Goal: Task Accomplishment & Management: Manage account settings

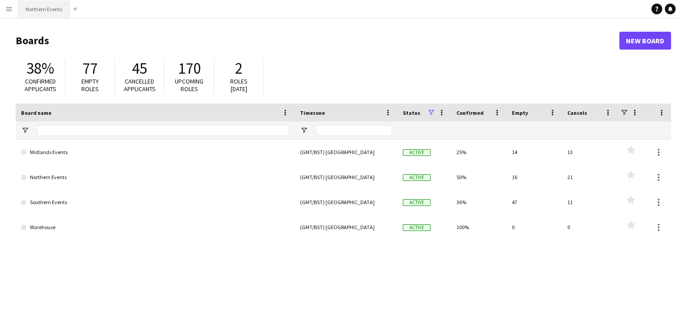
click at [45, 10] on button "Northern Events Close" at bounding box center [43, 8] width 51 height 17
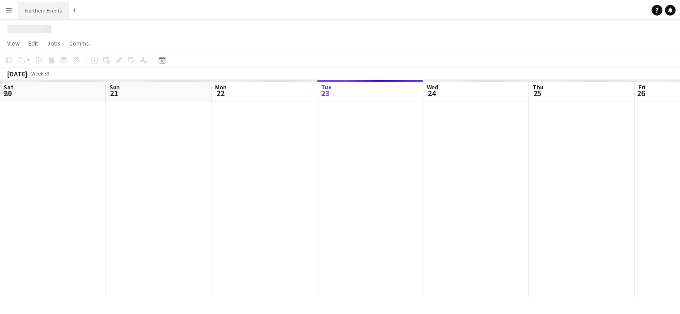
scroll to position [0, 214]
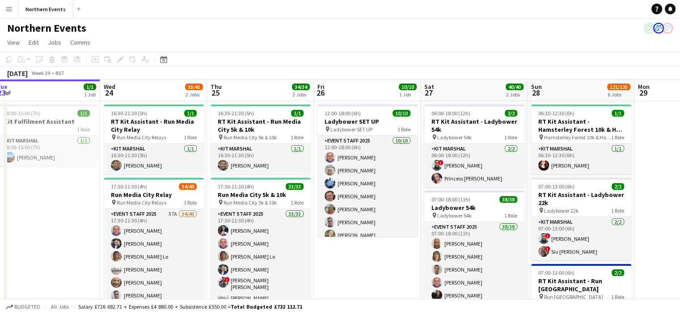
drag, startPoint x: 485, startPoint y: 170, endPoint x: 204, endPoint y: 191, distance: 281.5
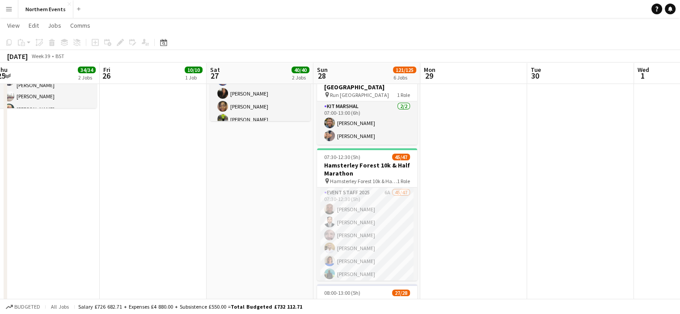
scroll to position [200, 0]
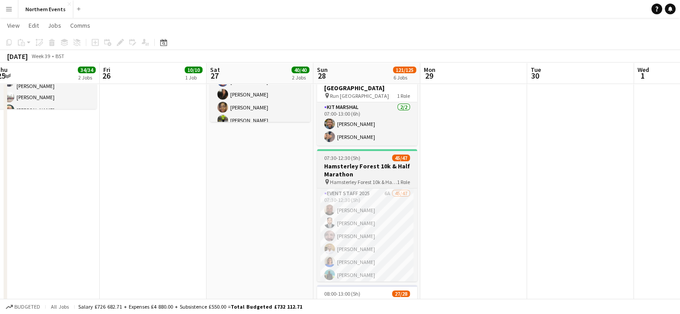
click at [344, 176] on h3 "Hamsterley Forest 10k & Half Marathon" at bounding box center [367, 170] width 100 height 16
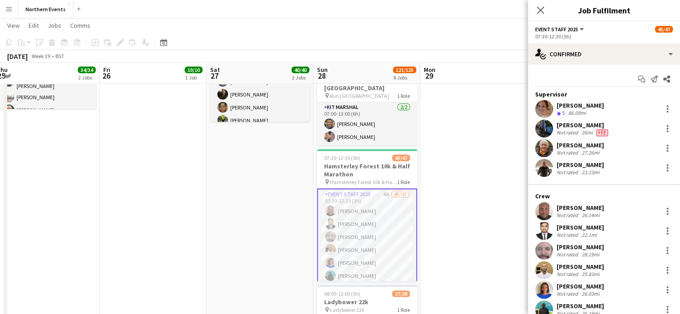
click at [506, 159] on app-date-cell at bounding box center [473, 237] width 107 height 674
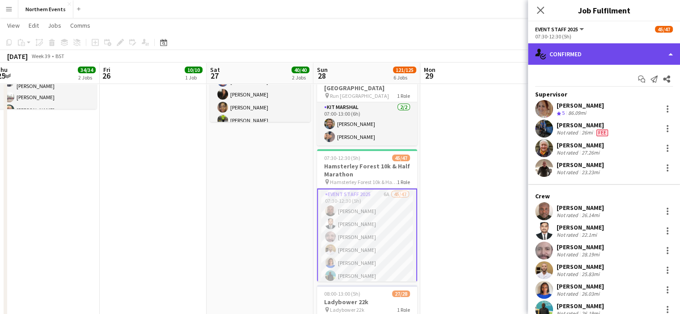
click at [609, 59] on div "single-neutral-actions-check-2 Confirmed" at bounding box center [604, 53] width 152 height 21
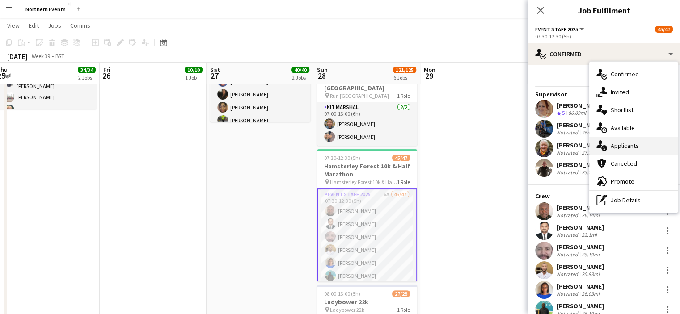
click at [615, 146] on span "Applicants" at bounding box center [624, 146] width 28 height 8
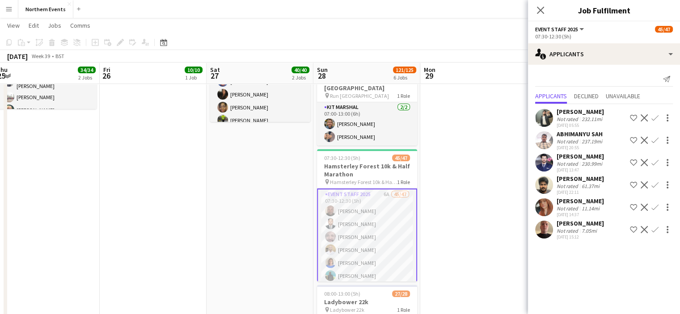
drag, startPoint x: 606, startPoint y: 208, endPoint x: 556, endPoint y: 208, distance: 50.5
click at [556, 208] on div "Joanna Surridge Not rated 11.14mi 23-09-2025 14:37 Shortlist crew Decline Confi…" at bounding box center [604, 207] width 152 height 21
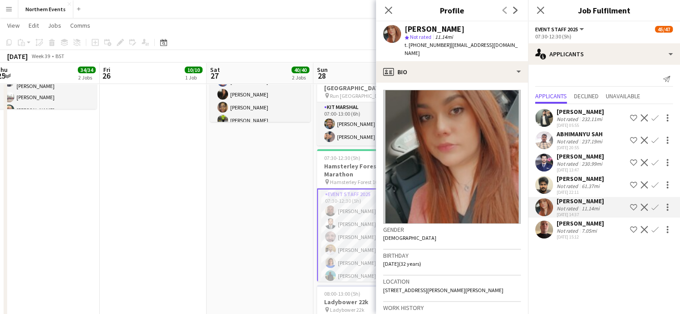
copy div "Joanna Surridge"
click at [653, 211] on app-icon "Confirm" at bounding box center [654, 207] width 7 height 7
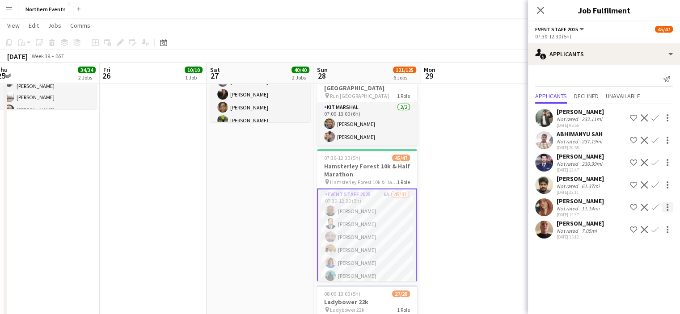
click at [656, 211] on app-icon "Confirm" at bounding box center [654, 207] width 7 height 7
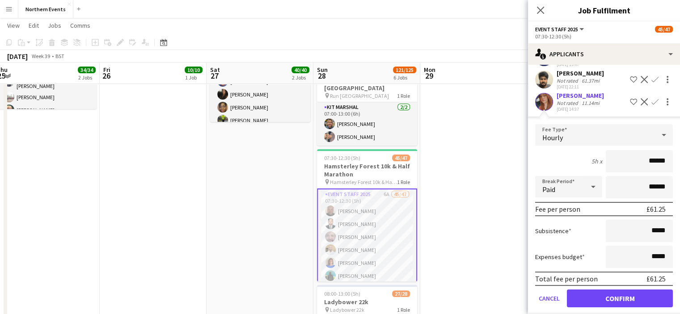
scroll to position [144, 0]
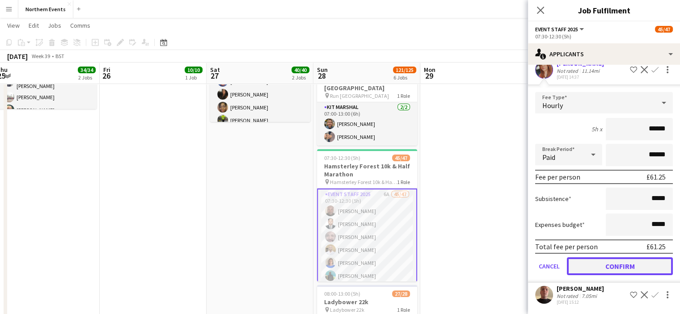
click at [619, 272] on button "Confirm" at bounding box center [620, 266] width 106 height 18
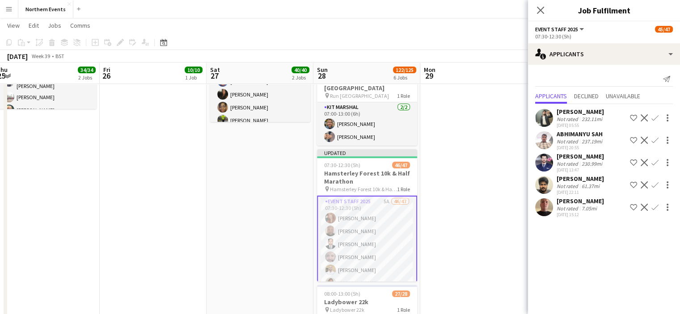
scroll to position [0, 0]
drag, startPoint x: 606, startPoint y: 209, endPoint x: 556, endPoint y: 207, distance: 50.1
click at [556, 205] on div "Kristofer Freeman" at bounding box center [579, 201] width 47 height 8
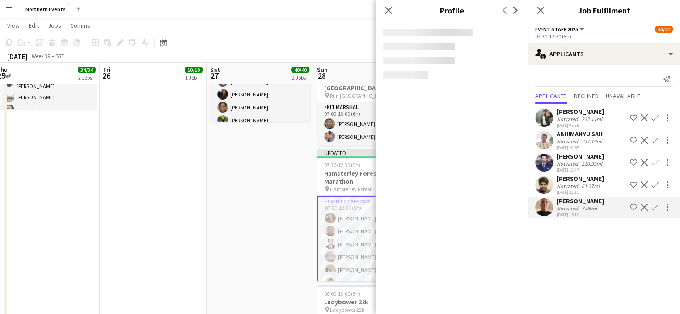
copy div "Kristofer Freeman"
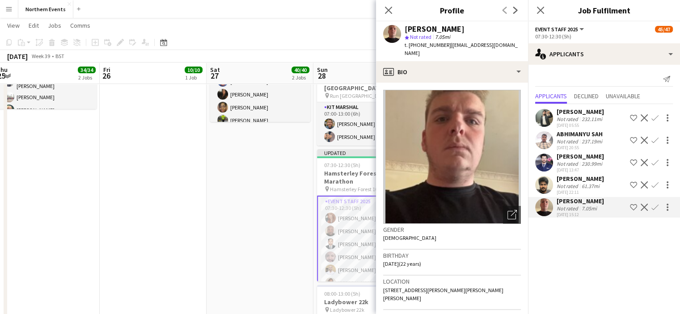
drag, startPoint x: 193, startPoint y: 51, endPoint x: 186, endPoint y: -38, distance: 89.6
click at [186, 0] on html "Menu Boards Boards Boards All jobs Status Workforce Workforce My Workforce Recr…" at bounding box center [340, 235] width 680 height 871
click at [658, 211] on app-icon "Confirm" at bounding box center [654, 207] width 7 height 7
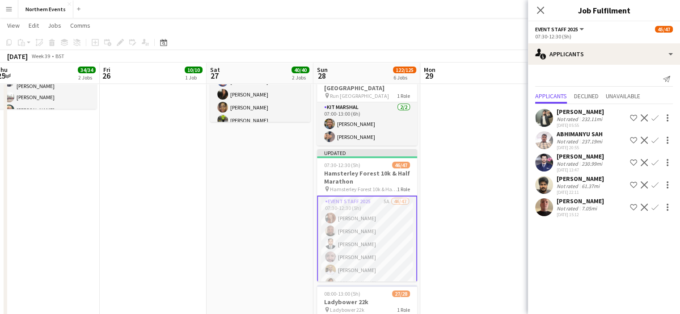
click at [658, 211] on app-icon "Confirm" at bounding box center [654, 207] width 7 height 7
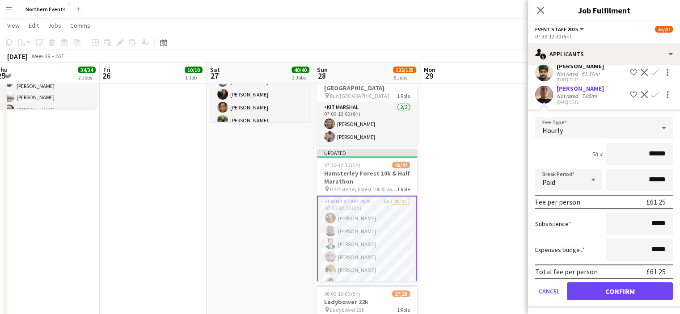
scroll to position [122, 0]
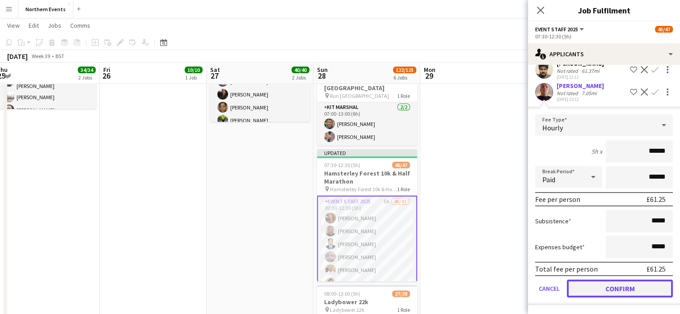
click at [609, 281] on button "Confirm" at bounding box center [620, 289] width 106 height 18
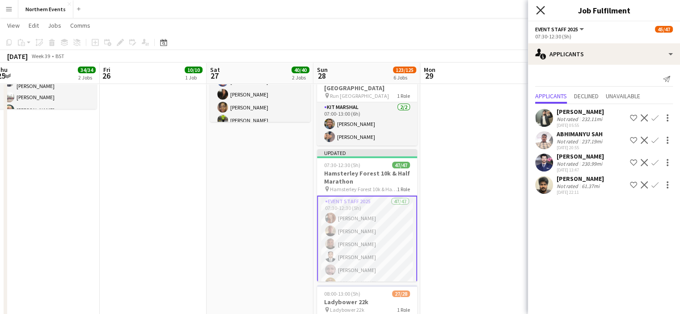
click at [543, 12] on icon at bounding box center [540, 10] width 8 height 8
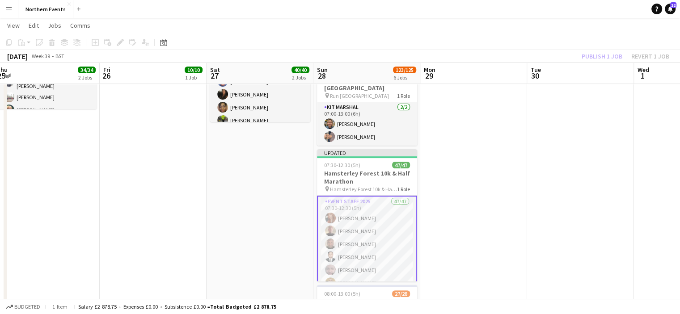
click at [595, 63] on app-board-header-date "Tue 30" at bounding box center [580, 73] width 107 height 21
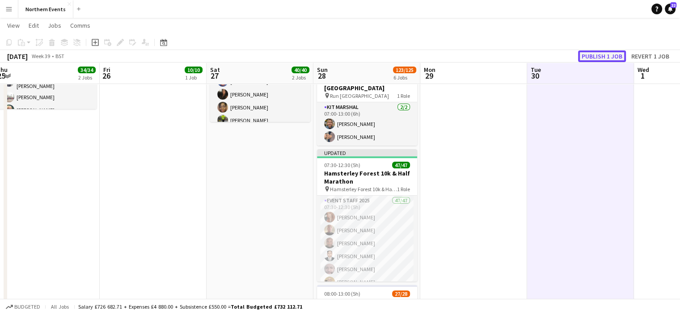
click at [595, 55] on button "Publish 1 job" at bounding box center [602, 57] width 48 height 12
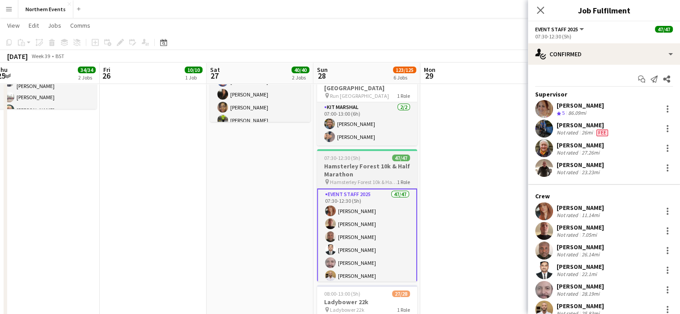
click at [362, 167] on h3 "Hamsterley Forest 10k & Half Marathon" at bounding box center [367, 170] width 100 height 16
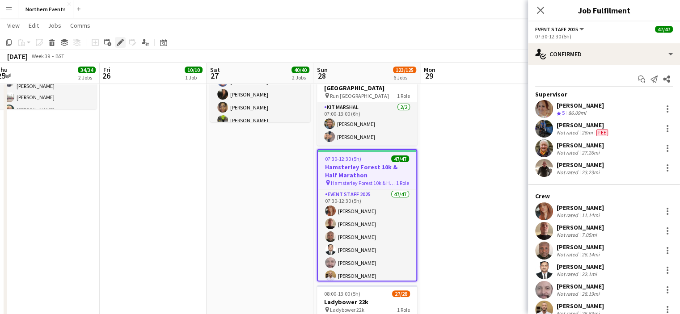
click at [118, 42] on icon "Edit" at bounding box center [120, 42] width 7 height 7
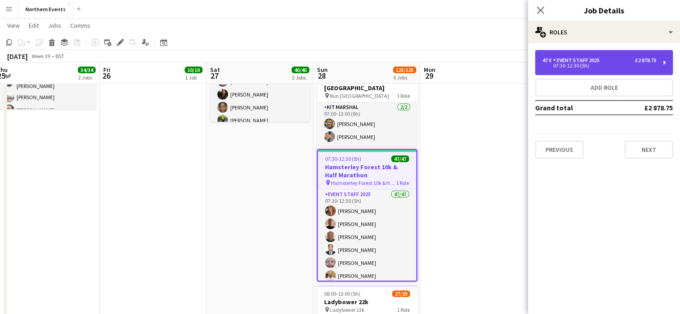
click at [546, 55] on div "47 x Event Staff 2025 £2 878.75 07:30-12:30 (5h)" at bounding box center [604, 62] width 138 height 25
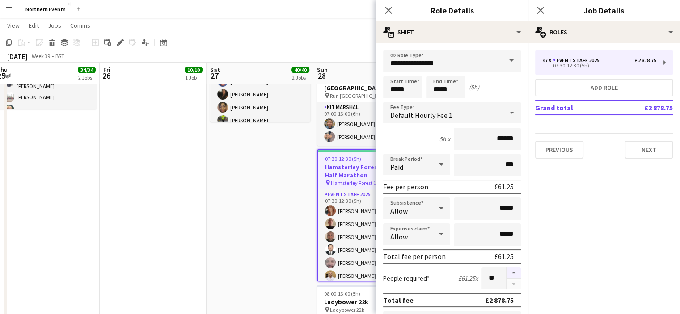
click at [506, 272] on button "button" at bounding box center [513, 273] width 14 height 12
type input "**"
click at [542, 8] on icon at bounding box center [540, 10] width 8 height 8
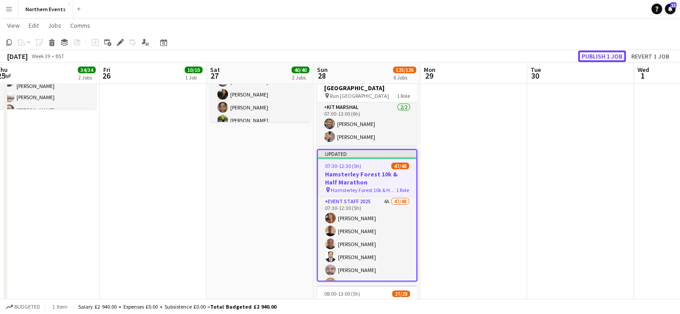
click at [594, 59] on button "Publish 1 job" at bounding box center [602, 57] width 48 height 12
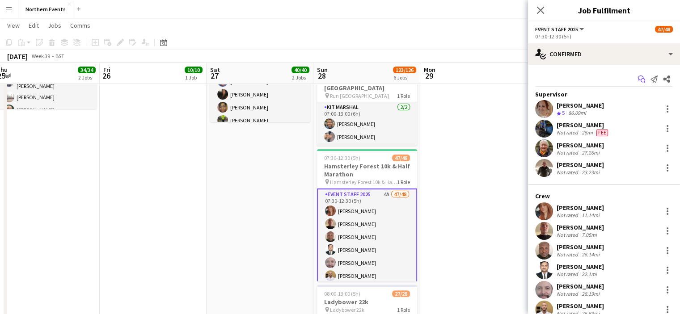
click at [640, 82] on icon at bounding box center [642, 81] width 4 height 4
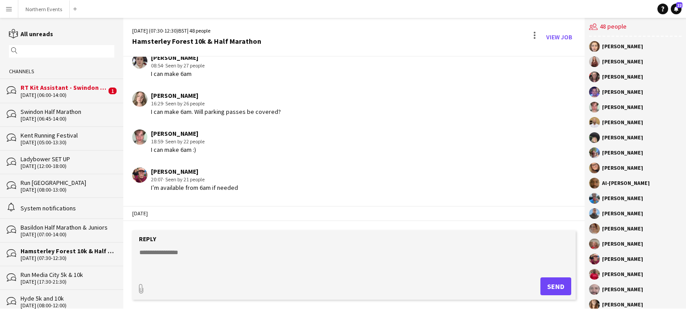
scroll to position [1082, 0]
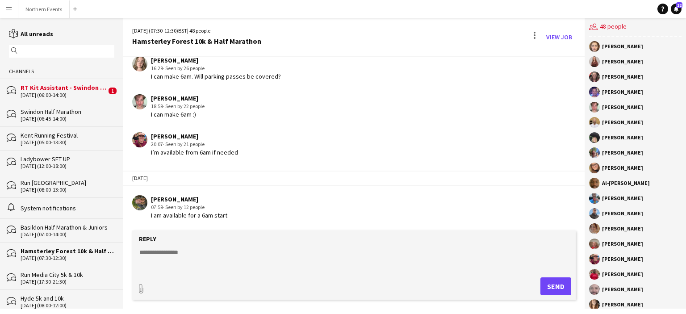
click at [188, 247] on form "Reply paperclip Send" at bounding box center [354, 265] width 444 height 69
click at [150, 248] on textarea at bounding box center [356, 259] width 435 height 23
paste textarea "**********"
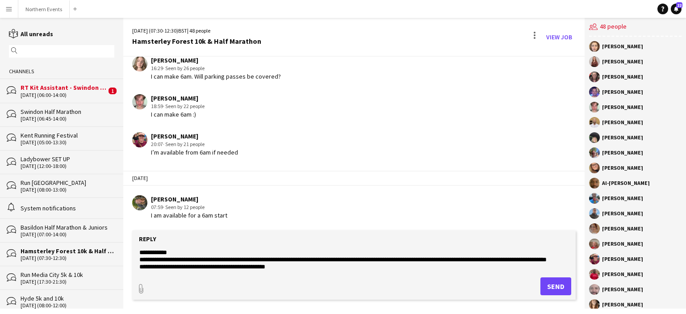
scroll to position [72, 0]
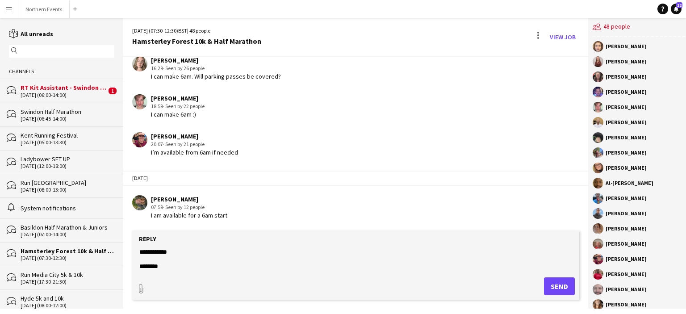
click at [150, 248] on textarea "**********" at bounding box center [356, 259] width 435 height 23
type textarea "**********"
type input "**********"
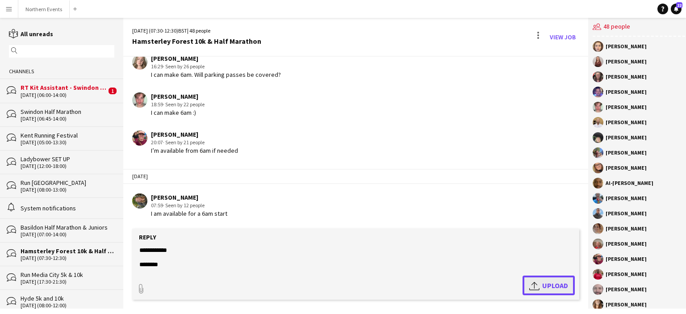
click at [548, 284] on span "Upload Upload" at bounding box center [549, 285] width 39 height 11
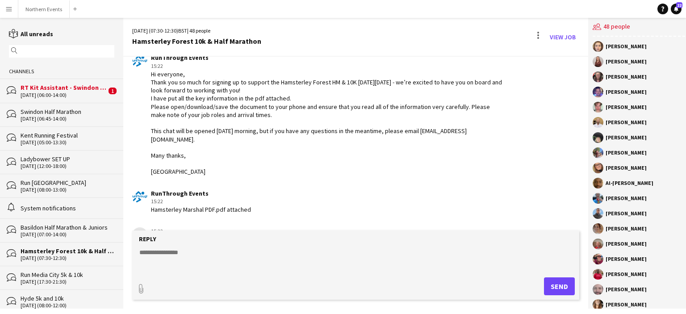
scroll to position [1295, 0]
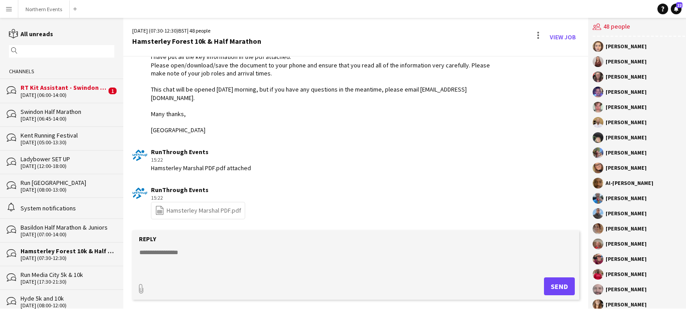
click at [223, 224] on app-chat-message "RunThrough Events 15:22 file-spreadsheet Hamsterley Marshal PDF.pdf" at bounding box center [355, 202] width 465 height 43
click at [216, 216] on link "file-spreadsheet Hamsterley Marshal PDF.pdf" at bounding box center [198, 211] width 86 height 10
click at [538, 38] on div at bounding box center [539, 38] width 2 height 2
click at [547, 59] on span "Delete Delete" at bounding box center [555, 55] width 36 height 8
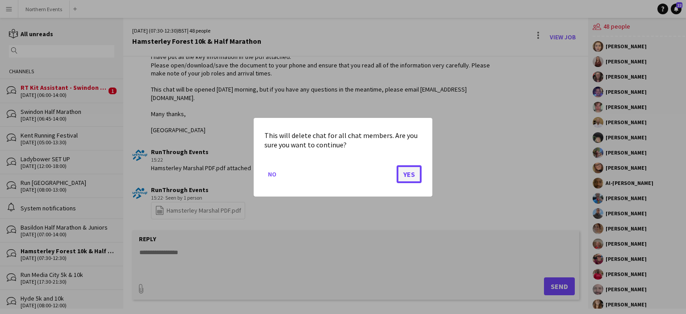
click at [415, 173] on button "Yes" at bounding box center [409, 174] width 25 height 18
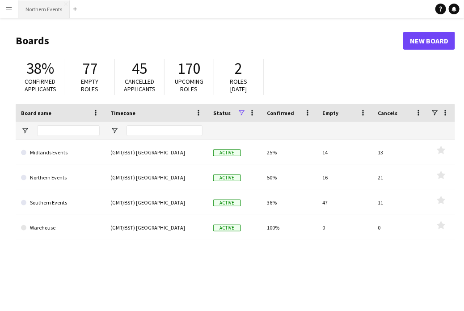
click at [36, 17] on button "Northern Events Close" at bounding box center [43, 8] width 51 height 17
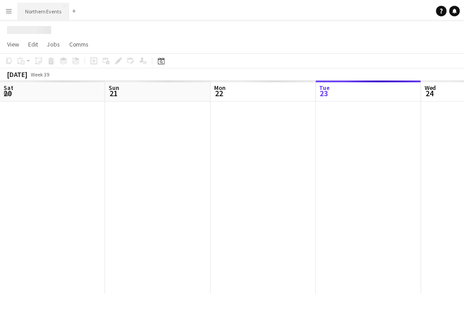
scroll to position [0, 214]
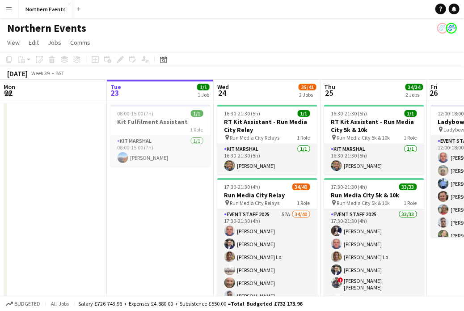
drag, startPoint x: 404, startPoint y: 159, endPoint x: 169, endPoint y: 175, distance: 236.1
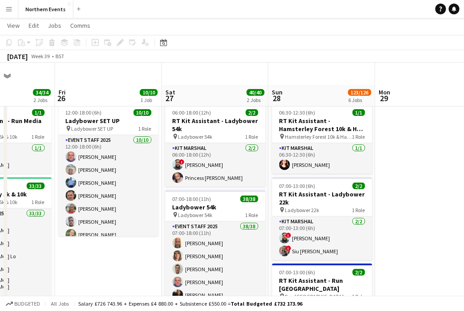
scroll to position [162, 0]
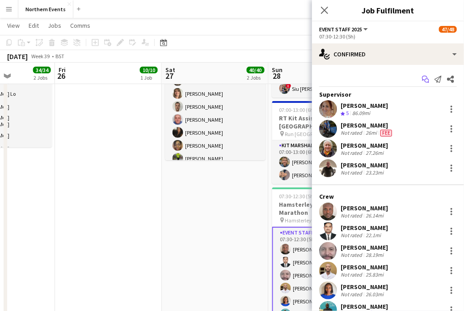
click at [422, 80] on icon "Start chat" at bounding box center [425, 79] width 7 height 7
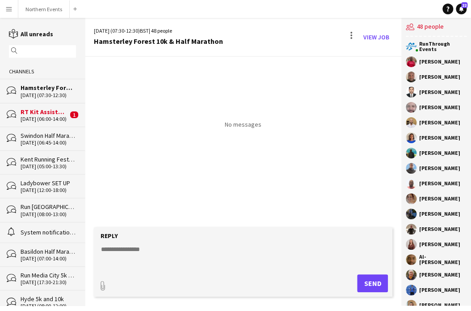
click at [121, 243] on form "Reply paperclip Send" at bounding box center [243, 261] width 299 height 69
click at [107, 252] on textarea at bounding box center [245, 255] width 290 height 23
paste textarea "**********"
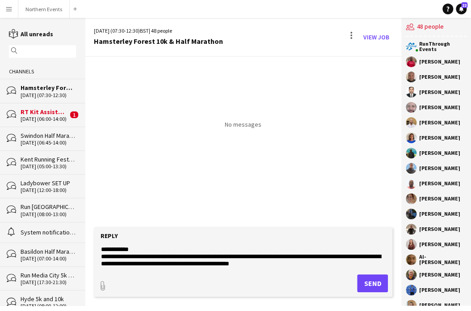
scroll to position [79, 0]
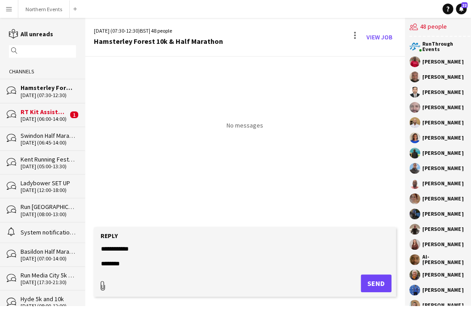
type textarea "**********"
type input "**********"
click at [360, 275] on button "Upload Upload" at bounding box center [365, 282] width 52 height 20
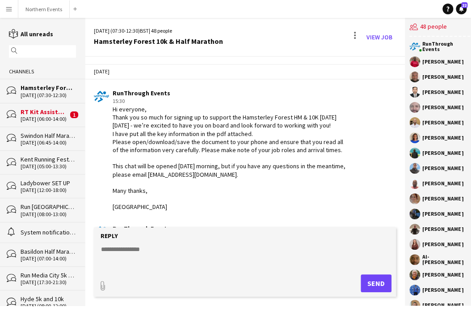
click at [107, 248] on textarea at bounding box center [245, 255] width 290 height 23
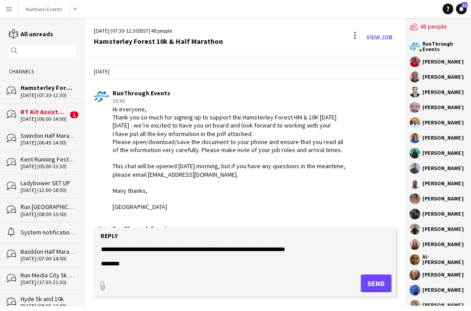
scroll to position [14, 0]
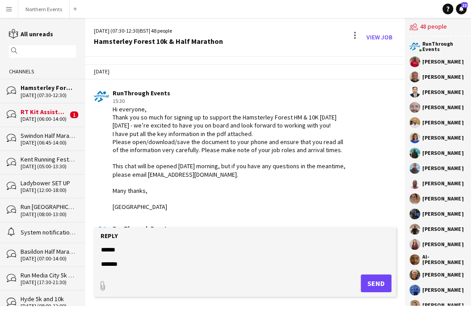
type textarea "**********"
click at [361, 273] on form "**********" at bounding box center [245, 261] width 302 height 69
type input "**********"
click at [351, 280] on app-icon "Upload" at bounding box center [352, 282] width 13 height 11
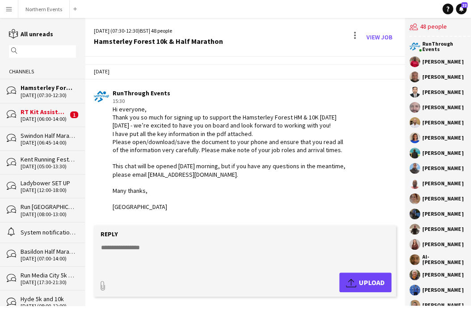
scroll to position [0, 0]
drag, startPoint x: 401, startPoint y: 119, endPoint x: 402, endPoint y: 131, distance: 12.1
click at [405, 131] on div "RunThrough Events Abigail Wampamba Nassuna Ismail Raji RAVICHANDRA ANKAM Alan R…" at bounding box center [440, 171] width 70 height 269
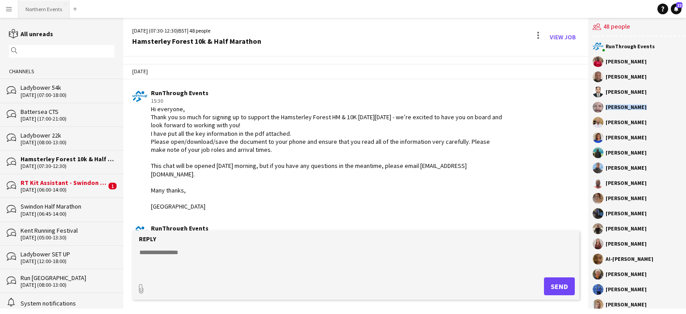
click at [50, 8] on button "Northern Events Close" at bounding box center [43, 8] width 51 height 17
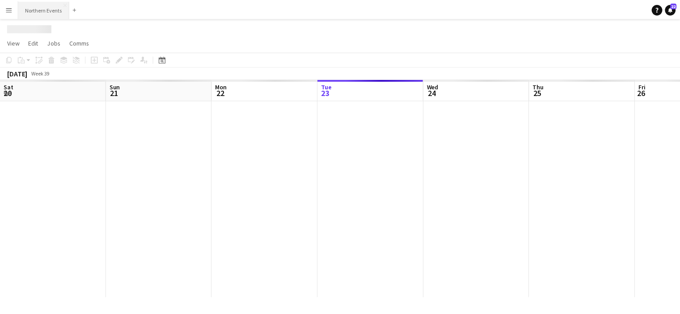
scroll to position [0, 214]
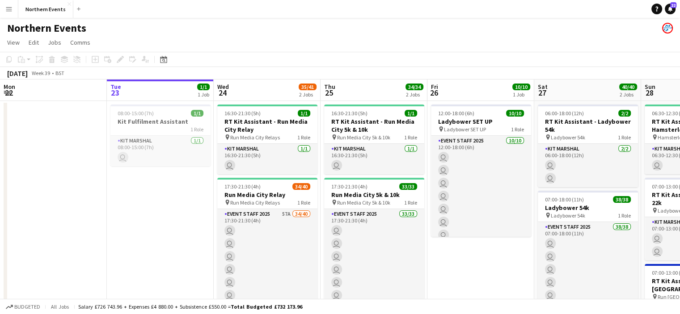
drag, startPoint x: 206, startPoint y: 152, endPoint x: 150, endPoint y: 157, distance: 55.6
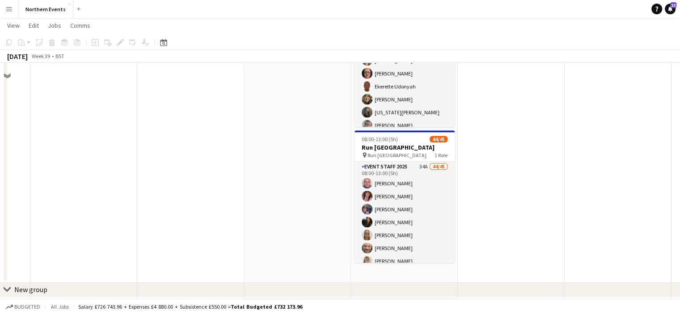
scroll to position [496, 0]
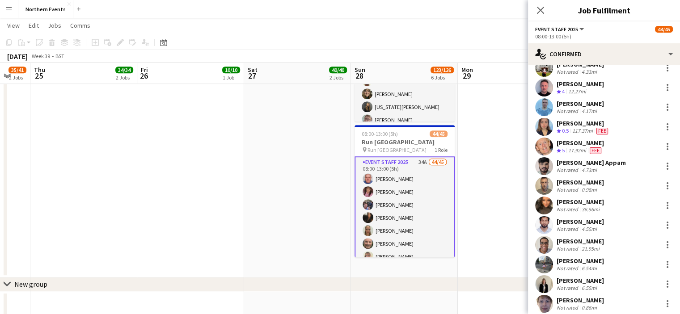
scroll to position [505, 0]
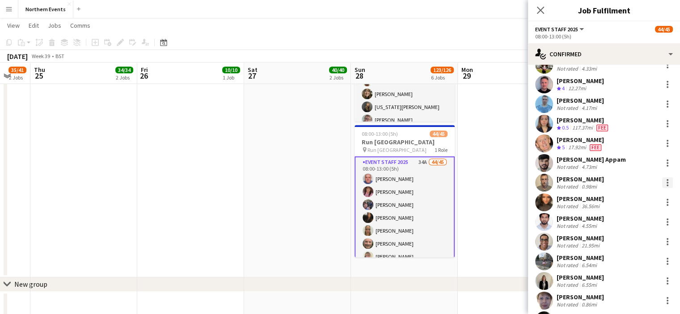
click at [471, 184] on div at bounding box center [667, 182] width 11 height 11
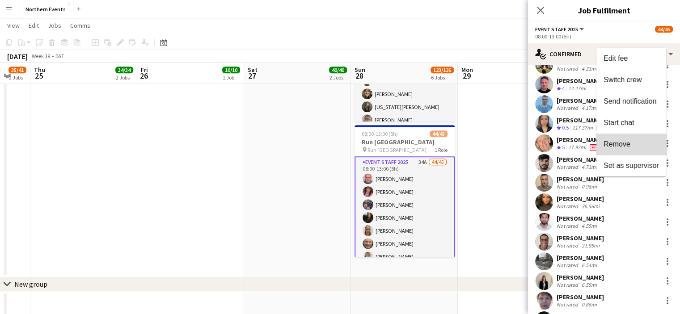
click at [471, 152] on button "Remove" at bounding box center [631, 144] width 70 height 21
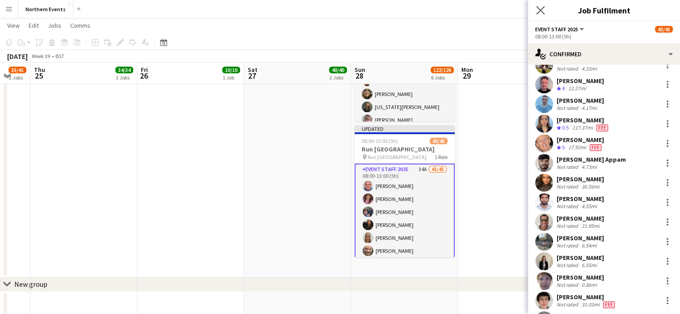
click at [471, 8] on app-icon "Close pop-in" at bounding box center [540, 10] width 13 height 13
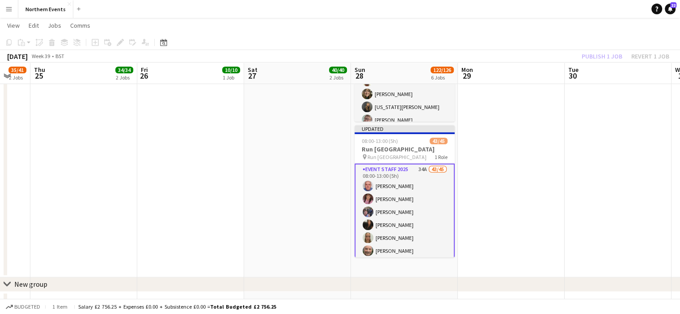
click at [471, 53] on div "Publish 1 job Revert 1 job" at bounding box center [625, 57] width 109 height 12
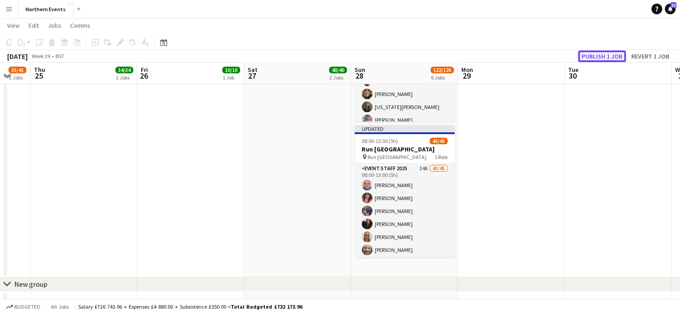
click at [471, 54] on button "Publish 1 job" at bounding box center [602, 57] width 48 height 12
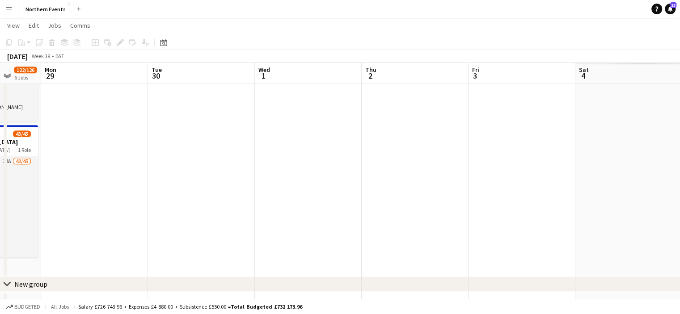
drag, startPoint x: 231, startPoint y: 135, endPoint x: 146, endPoint y: 147, distance: 85.3
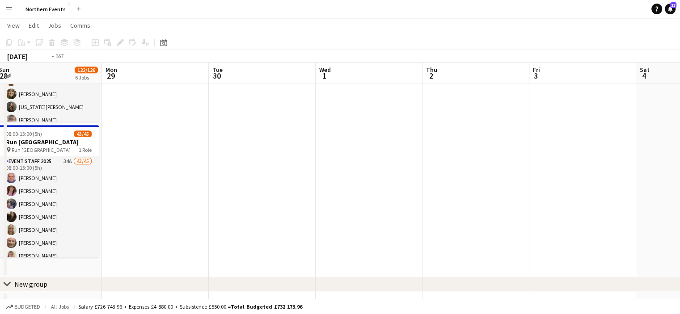
drag, startPoint x: 261, startPoint y: 167, endPoint x: 48, endPoint y: 141, distance: 214.8
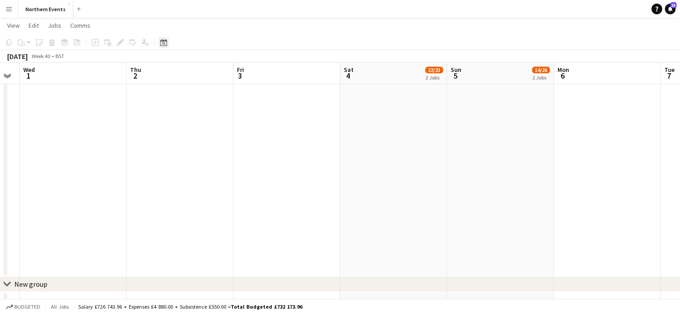
click at [164, 46] on div "Date picker" at bounding box center [163, 42] width 11 height 11
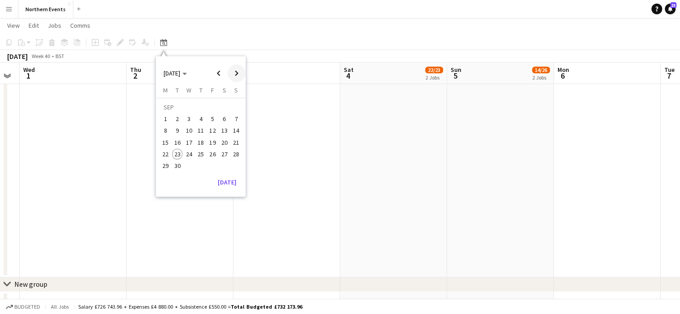
click at [236, 74] on span "Next month" at bounding box center [236, 73] width 18 height 18
click at [223, 130] on span "11" at bounding box center [224, 131] width 11 height 11
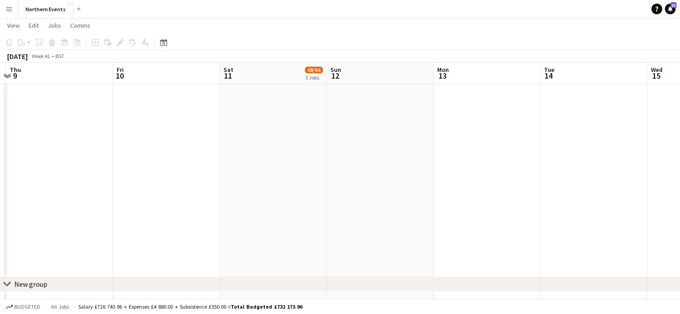
drag, startPoint x: 357, startPoint y: 135, endPoint x: 348, endPoint y: 259, distance: 124.6
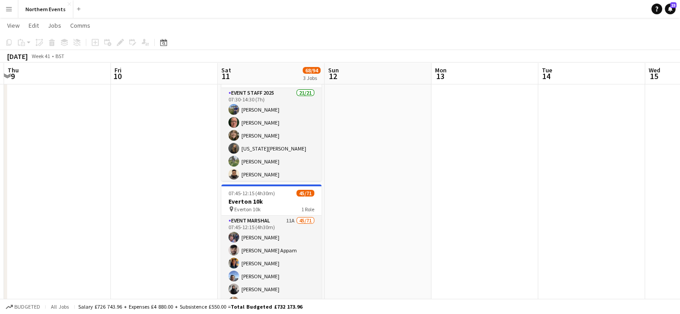
scroll to position [148, 0]
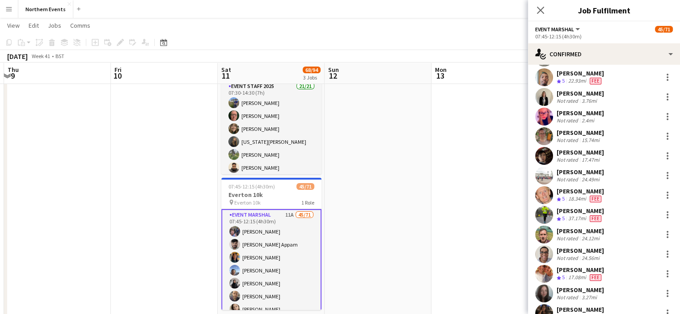
scroll to position [418, 0]
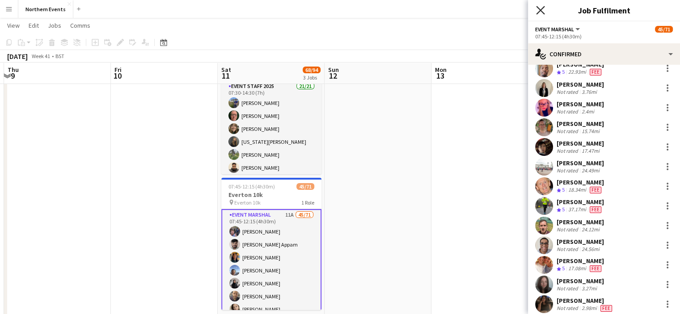
click at [471, 9] on icon "Close pop-in" at bounding box center [540, 10] width 8 height 8
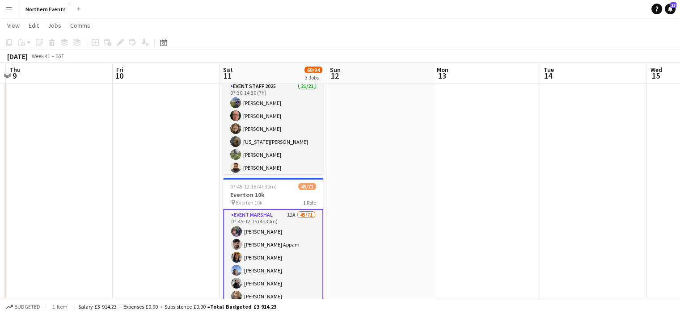
drag, startPoint x: 568, startPoint y: 115, endPoint x: 375, endPoint y: 136, distance: 193.7
click at [375, 136] on app-calendar-viewport "Mon 6 Tue 7 Wed 8 Thu 9 Fri 10 Sat 11 68/94 3 Jobs Sun 12 Mon 13 Tue 14 Wed 15 …" at bounding box center [340, 297] width 680 height 821
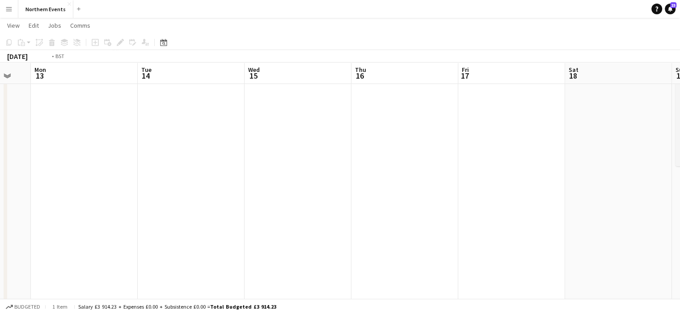
drag, startPoint x: 400, startPoint y: 175, endPoint x: 145, endPoint y: 158, distance: 254.8
click at [145, 158] on app-calendar-viewport "Fri 10 Sat 11 68/94 3 Jobs Sun 12 Mon 13 Tue 14 Wed 15 Thu 16 Fri 17 Sat 18 Sun…" at bounding box center [340, 297] width 680 height 821
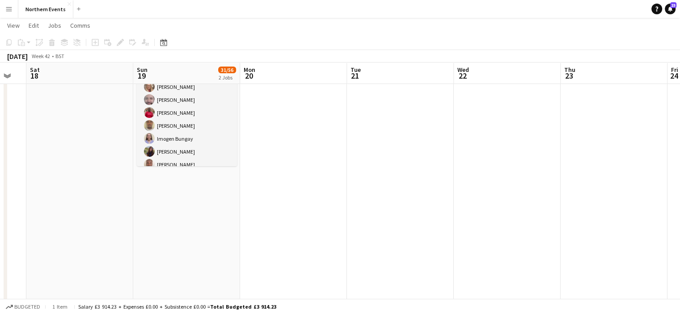
drag, startPoint x: 391, startPoint y: 204, endPoint x: 138, endPoint y: 194, distance: 253.6
click at [105, 172] on app-calendar-viewport "Tue 14 Wed 15 Thu 16 Fri 17 Sat 18 Sun 19 31/56 2 Jobs Mon 20 Tue 21 Wed 22 Thu…" at bounding box center [340, 297] width 680 height 821
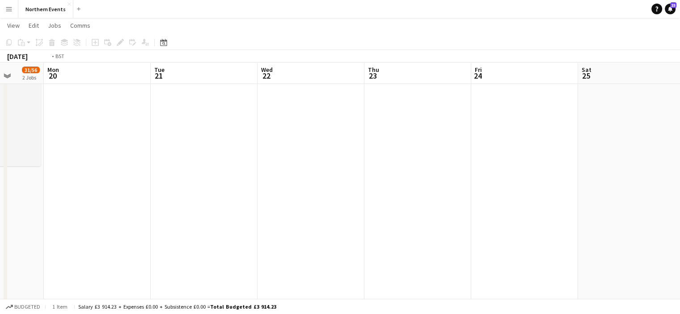
drag, startPoint x: 301, startPoint y: 193, endPoint x: 125, endPoint y: 185, distance: 175.8
click at [125, 185] on app-calendar-viewport "Thu 16 Fri 17 Sat 18 Sun 19 31/56 2 Jobs Mon 20 Tue 21 Wed 22 Thu 23 Fri 24 Sat…" at bounding box center [340, 297] width 680 height 821
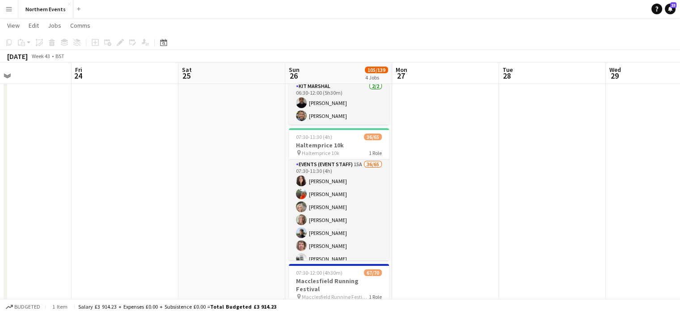
drag, startPoint x: 397, startPoint y: 213, endPoint x: 132, endPoint y: 219, distance: 264.6
click at [132, 219] on app-calendar-viewport "Mon 20 Tue 21 Wed 22 Thu 23 Fri 24 Sat 25 Sun 26 105/139 4 Jobs Mon 27 Tue 28 W…" at bounding box center [340, 297] width 680 height 821
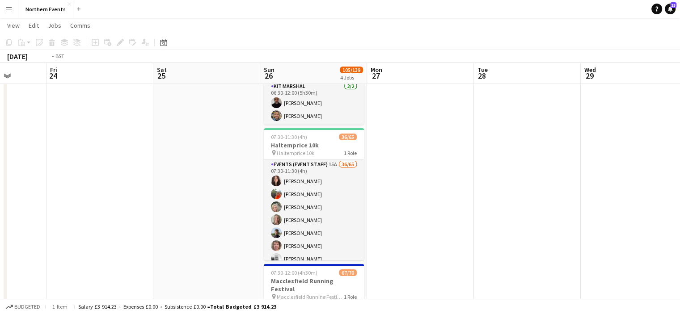
drag, startPoint x: 343, startPoint y: 225, endPoint x: 13, endPoint y: 191, distance: 332.0
click at [13, 191] on app-calendar-viewport "Mon 20 Tue 21 Wed 22 Thu 23 Fri 24 Sat 25 Sun 26 105/139 4 Jobs Mon 27 Tue 28 W…" at bounding box center [340, 297] width 680 height 821
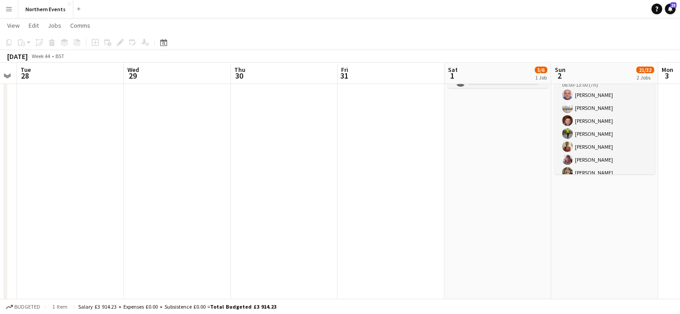
drag, startPoint x: 206, startPoint y: 168, endPoint x: 132, endPoint y: 160, distance: 74.1
click at [132, 160] on app-calendar-viewport "Sat 25 Sun 26 105/139 4 Jobs Mon 27 Tue 28 Wed 29 Thu 30 Fri 31 Sat 1 5/6 1 Job…" at bounding box center [340, 297] width 680 height 821
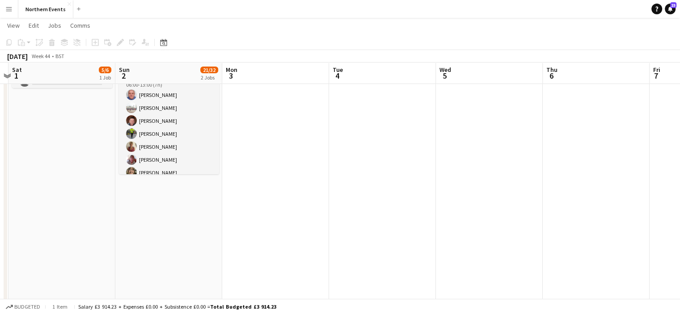
drag, startPoint x: 577, startPoint y: 211, endPoint x: 356, endPoint y: 197, distance: 222.1
click at [356, 197] on app-calendar-viewport "Wed 29 Thu 30 Fri 31 Sat 1 5/6 1 Job Sun 2 21/32 2 Jobs Mon 3 Tue 4 Wed 5 Thu 6…" at bounding box center [340, 297] width 680 height 821
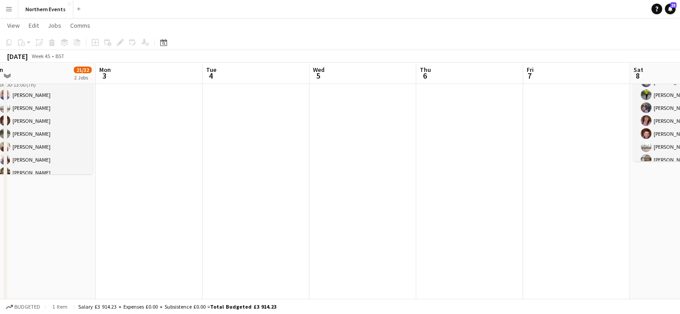
drag, startPoint x: 385, startPoint y: 188, endPoint x: 373, endPoint y: 216, distance: 31.0
click at [246, 198] on app-calendar-viewport "Fri 31 Sat 1 5/6 1 Job Sun 2 21/32 2 Jobs Mon 3 Tue 4 Wed 5 Thu 6 Fri 7 Sat 8 2…" at bounding box center [340, 297] width 680 height 821
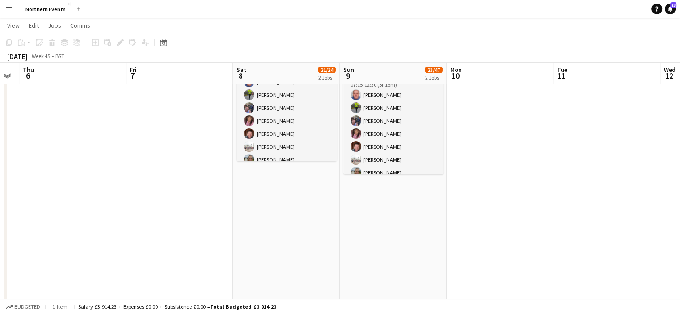
scroll to position [0, 241]
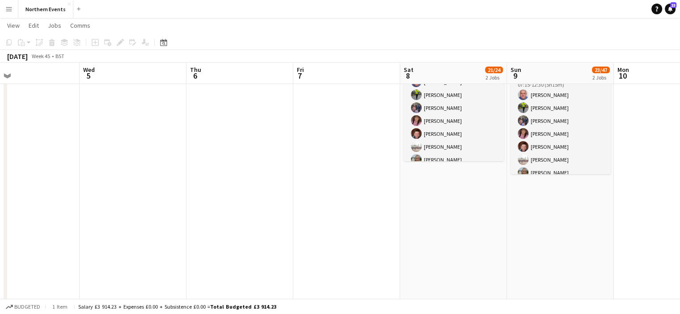
drag, startPoint x: 397, startPoint y: 239, endPoint x: 268, endPoint y: 232, distance: 129.8
click at [268, 232] on app-calendar-viewport "Sun 2 21/32 2 Jobs Mon 3 Tue 4 Wed 5 Thu 6 Fri 7 Sat 8 21/24 2 Jobs Sun 9 23/47…" at bounding box center [340, 297] width 680 height 821
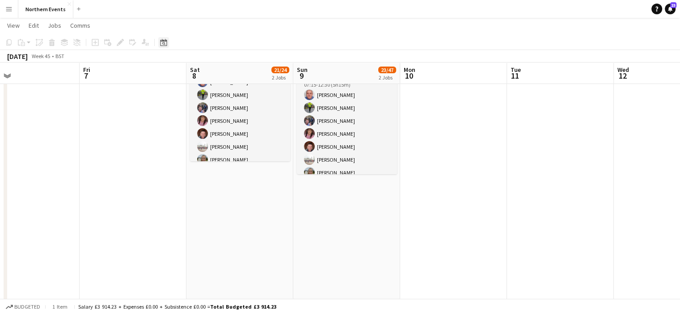
click at [166, 46] on icon at bounding box center [163, 42] width 7 height 7
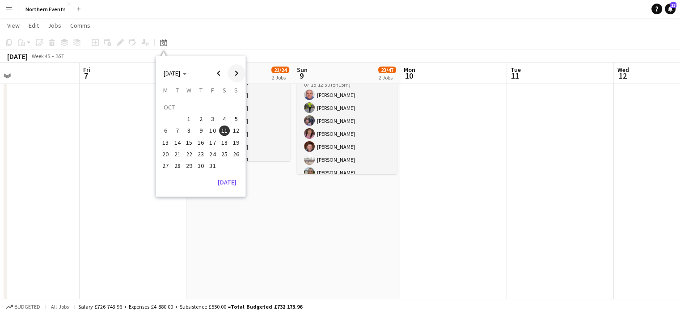
click at [233, 73] on span "Next month" at bounding box center [236, 73] width 18 height 18
click at [218, 71] on span "Previous month" at bounding box center [219, 73] width 18 height 18
click at [240, 141] on span "19" at bounding box center [236, 142] width 11 height 11
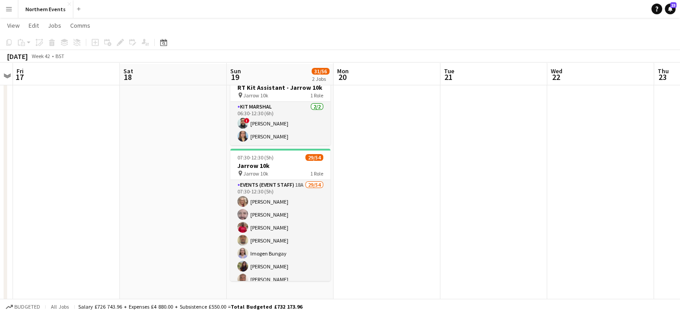
scroll to position [31, 0]
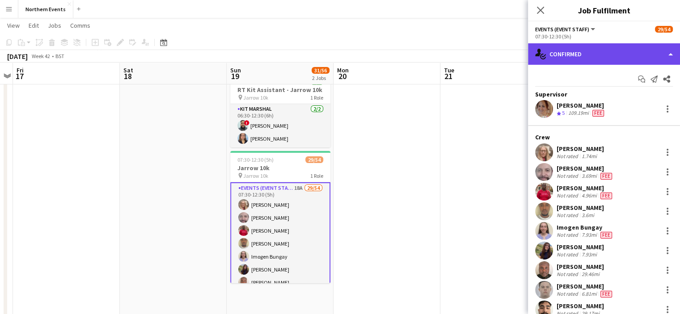
click at [471, 53] on div "single-neutral-actions-check-2 Confirmed" at bounding box center [604, 53] width 152 height 21
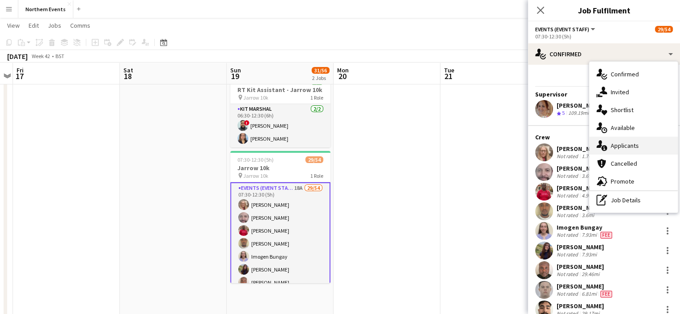
click at [471, 147] on span "Applicants" at bounding box center [624, 146] width 28 height 8
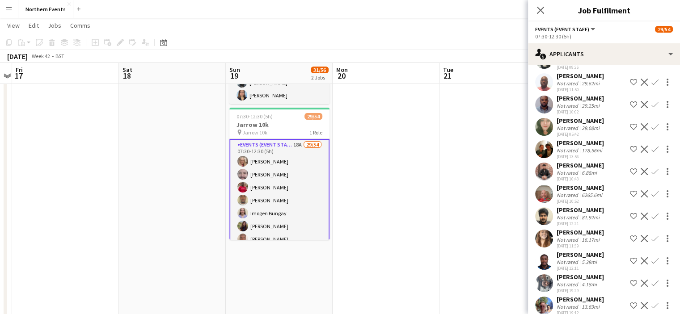
scroll to position [0, 309]
drag, startPoint x: 527, startPoint y: 238, endPoint x: 526, endPoint y: 213, distance: 25.5
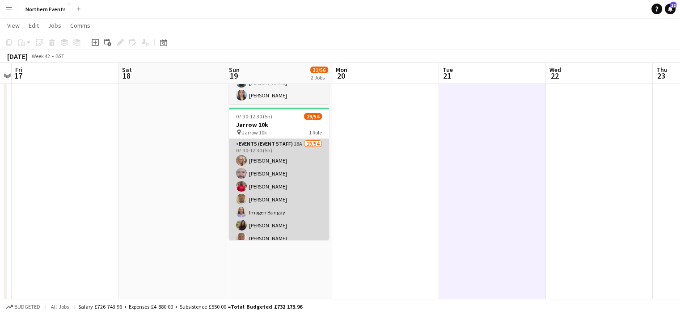
scroll to position [0, 307]
drag, startPoint x: 292, startPoint y: 94, endPoint x: 294, endPoint y: 151, distance: 56.3
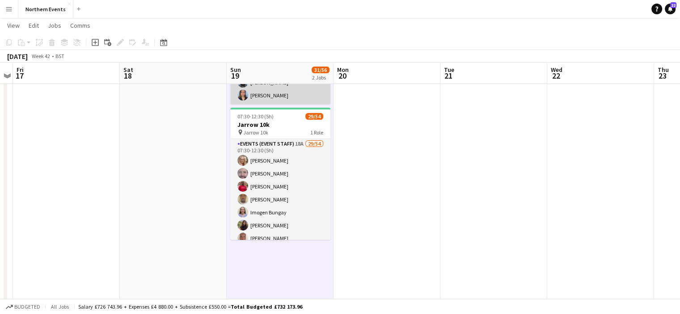
scroll to position [0, 307]
drag, startPoint x: 312, startPoint y: 84, endPoint x: 313, endPoint y: 102, distance: 18.3
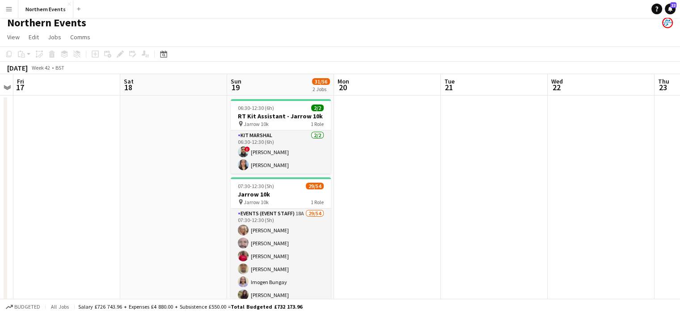
scroll to position [12, 0]
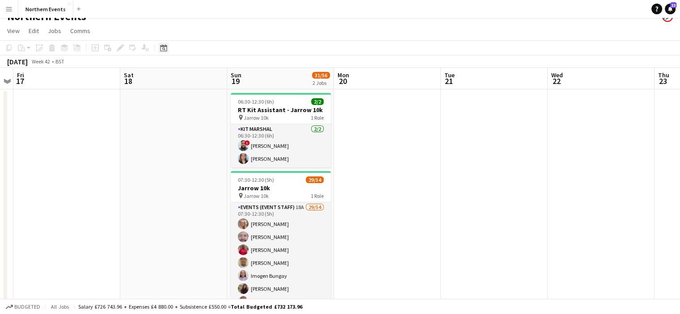
click at [165, 46] on icon at bounding box center [163, 47] width 7 height 7
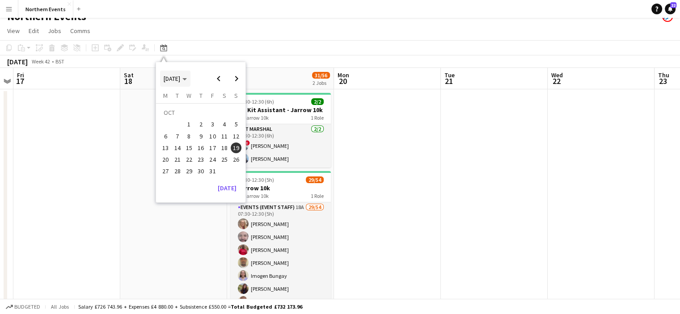
click at [187, 76] on span "OCT 2025" at bounding box center [175, 79] width 23 height 8
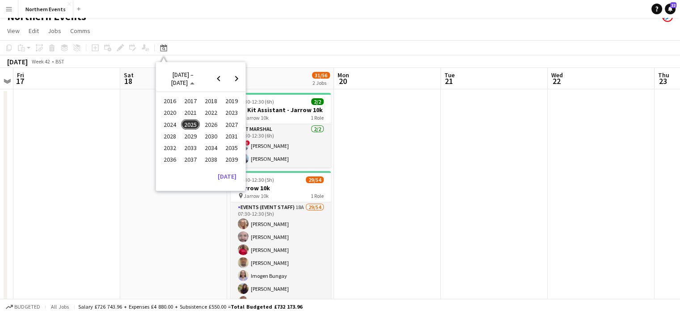
click at [173, 125] on span "2024" at bounding box center [169, 124] width 18 height 11
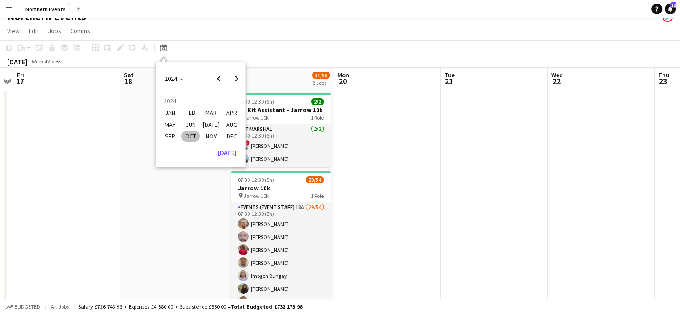
click at [189, 132] on span "OCT" at bounding box center [190, 136] width 18 height 11
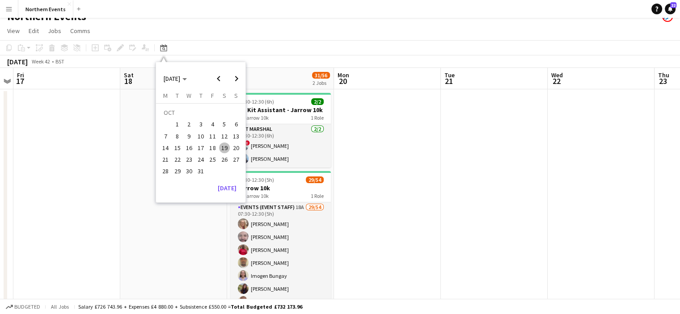
click at [224, 148] on span "19" at bounding box center [224, 148] width 11 height 11
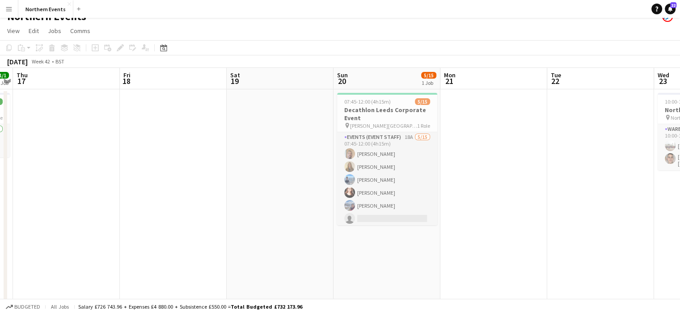
scroll to position [0, 0]
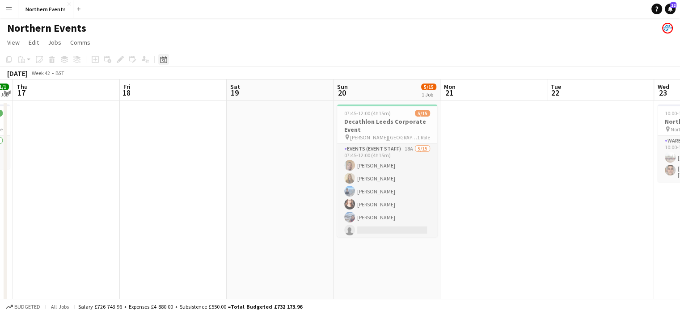
click at [165, 63] on icon at bounding box center [163, 59] width 7 height 7
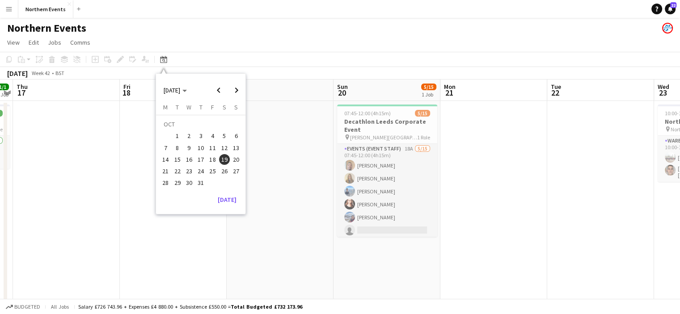
click at [222, 147] on span "12" at bounding box center [224, 148] width 11 height 11
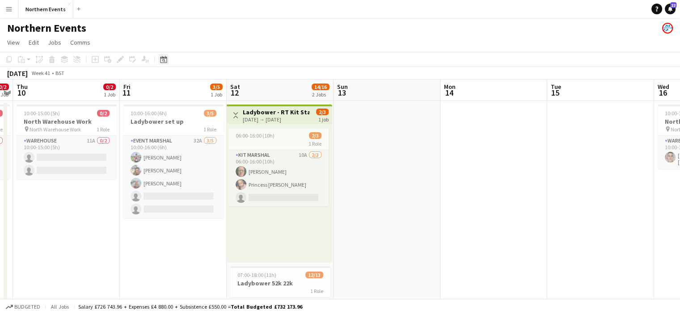
click at [163, 61] on icon at bounding box center [163, 60] width 3 height 3
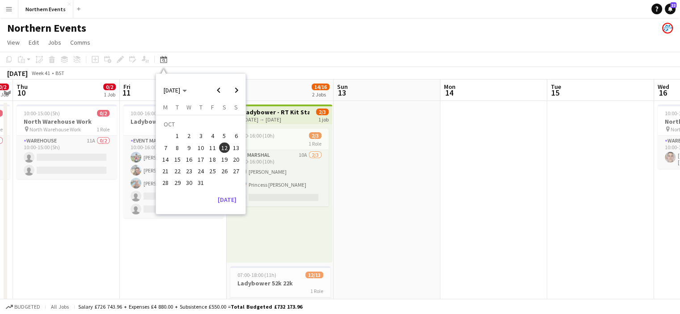
click at [226, 173] on span "26" at bounding box center [224, 171] width 11 height 11
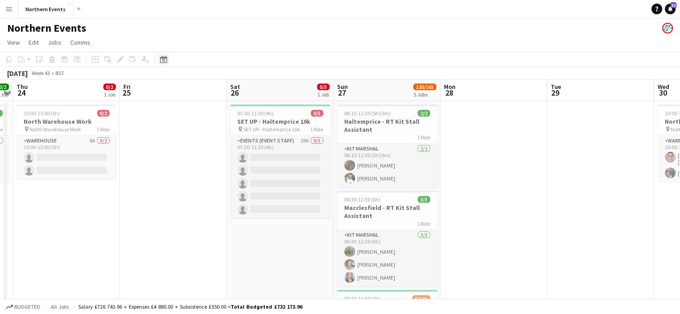
click at [162, 62] on icon "Date picker" at bounding box center [163, 59] width 7 height 7
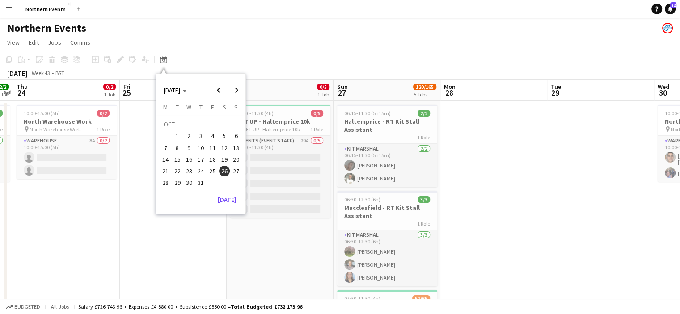
click at [226, 136] on span "5" at bounding box center [224, 136] width 11 height 11
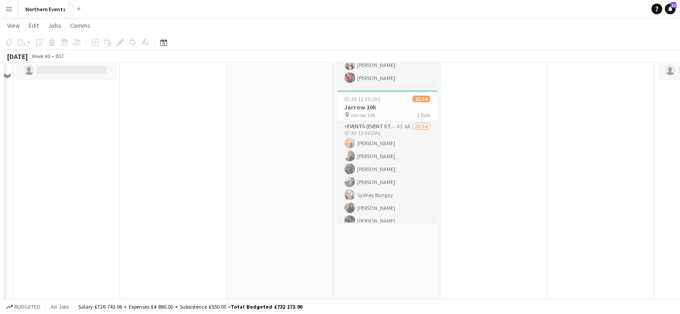
scroll to position [5, 0]
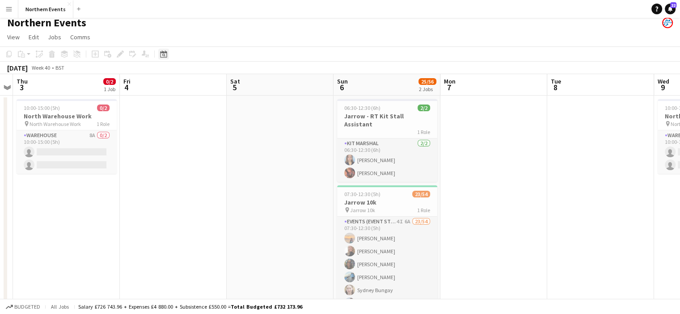
click at [165, 51] on icon at bounding box center [163, 54] width 7 height 7
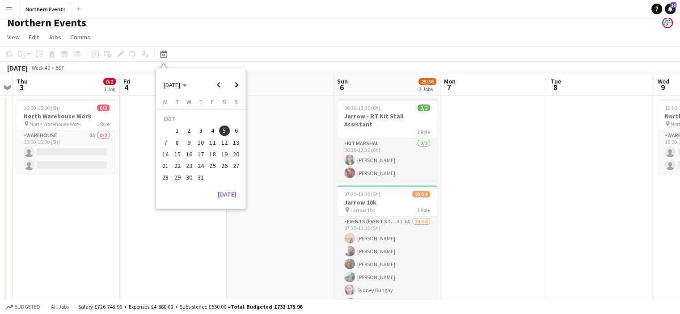
click at [236, 131] on span "6" at bounding box center [236, 131] width 11 height 11
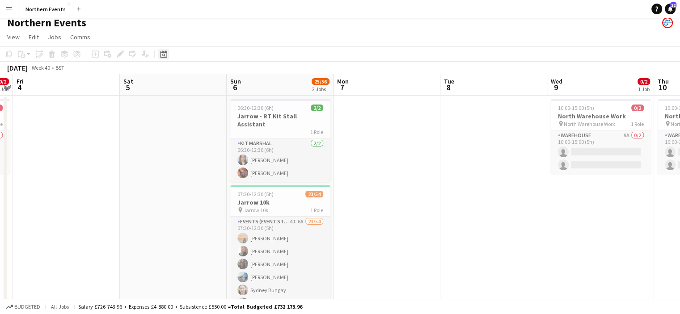
click at [164, 52] on icon at bounding box center [163, 54] width 7 height 7
click at [180, 84] on span "OCT 2024" at bounding box center [172, 85] width 17 height 8
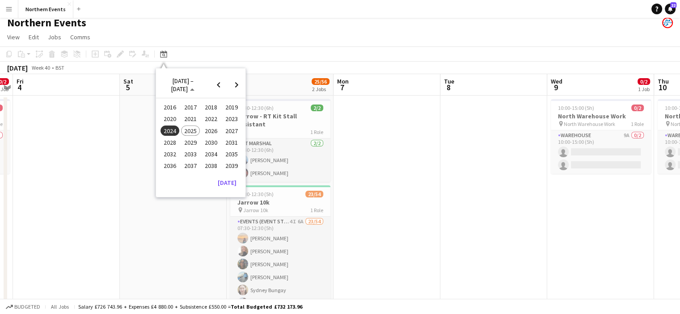
click at [191, 132] on span "2025" at bounding box center [190, 131] width 18 height 11
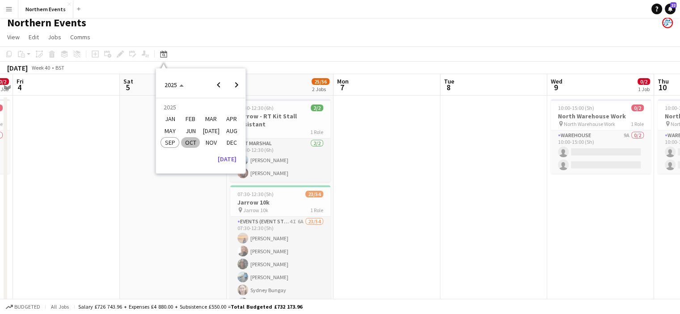
click at [192, 143] on span "OCT" at bounding box center [190, 142] width 18 height 11
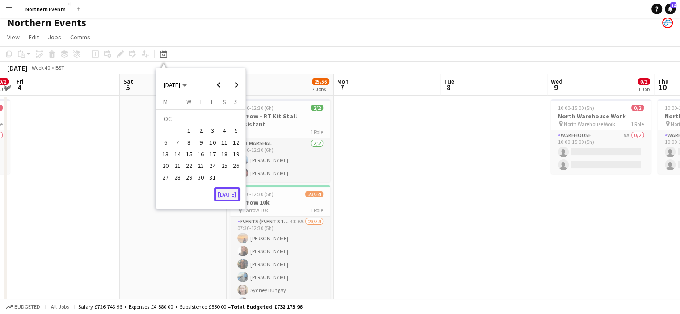
click at [226, 199] on button "[DATE]" at bounding box center [227, 194] width 26 height 14
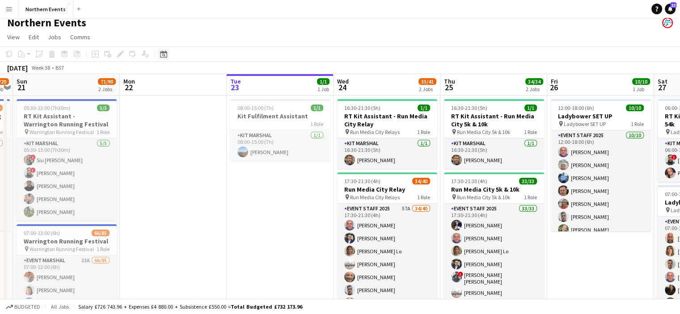
click at [163, 55] on icon at bounding box center [163, 55] width 3 height 3
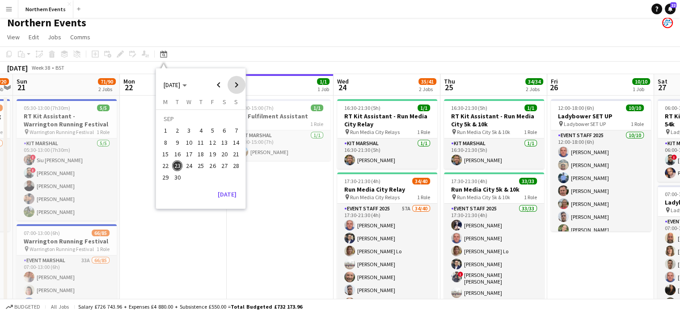
click at [236, 86] on span "Next month" at bounding box center [236, 85] width 18 height 18
click at [236, 153] on span "19" at bounding box center [236, 154] width 11 height 11
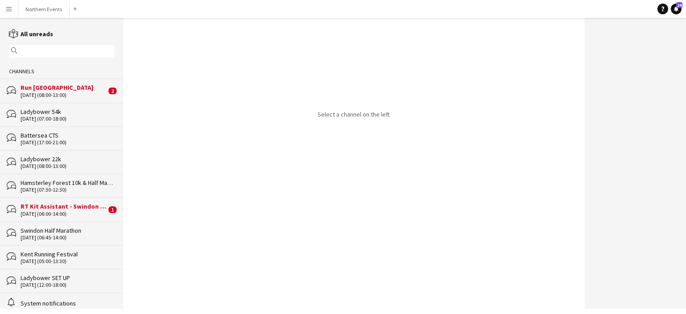
click at [40, 89] on div "Run [GEOGRAPHIC_DATA]" at bounding box center [64, 88] width 86 height 8
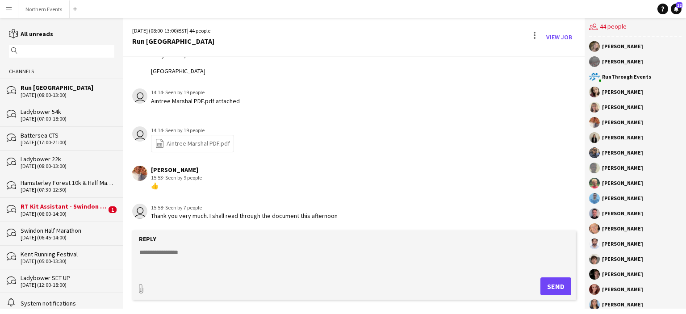
scroll to position [136, 0]
